Goal: Find specific page/section: Find specific page/section

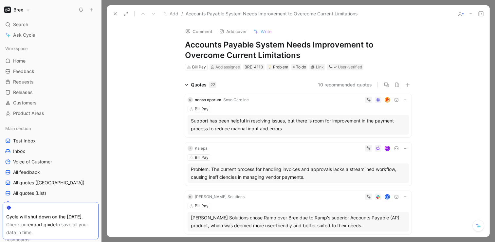
click at [114, 13] on icon at bounding box center [115, 13] width 5 height 5
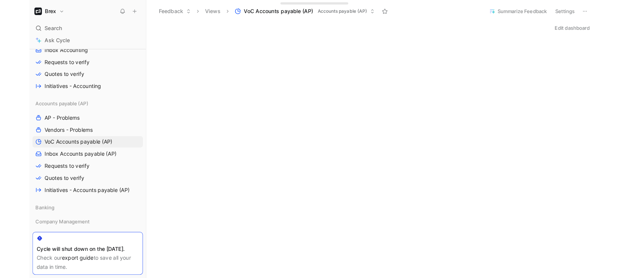
scroll to position [249, 0]
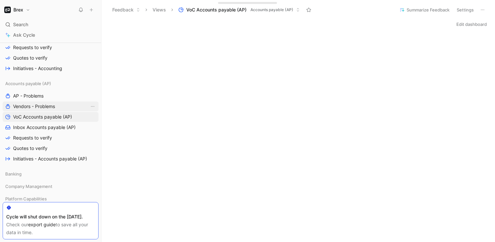
click at [55, 105] on span "Vendors - Problems" at bounding box center [34, 106] width 42 height 7
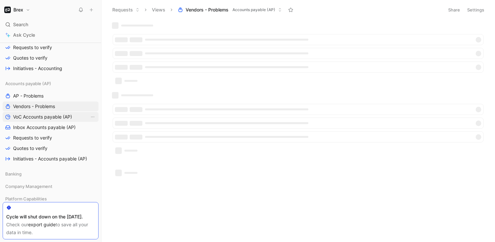
click at [54, 116] on span "VoC Accounts payable (AP)" at bounding box center [42, 117] width 59 height 7
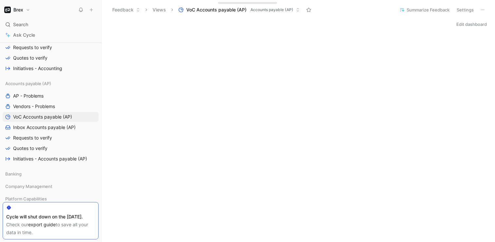
scroll to position [249, 0]
